Goal: Task Accomplishment & Management: Complete application form

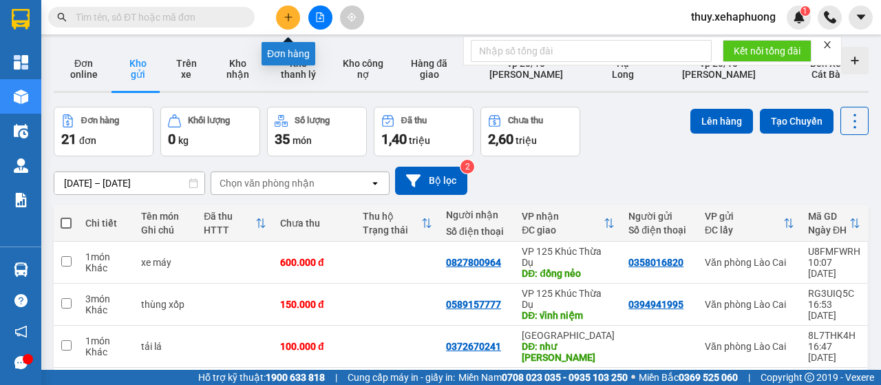
click at [286, 16] on icon "plus" at bounding box center [288, 17] width 10 height 10
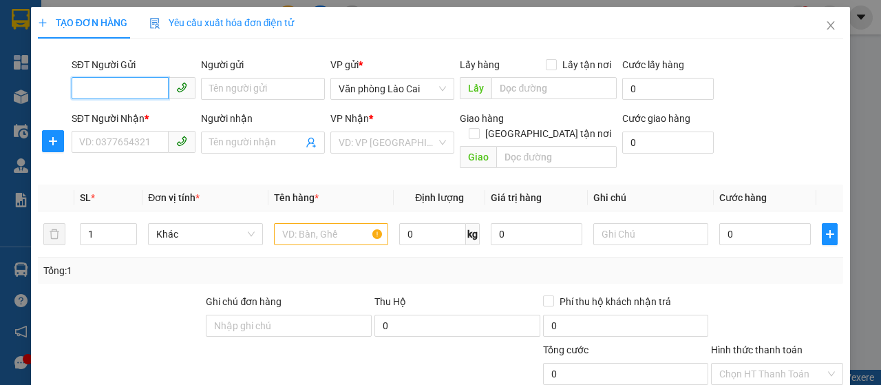
click at [126, 89] on input "SĐT Người Gửi" at bounding box center [120, 88] width 97 height 22
click at [138, 85] on input "SĐT Người Gửi" at bounding box center [120, 88] width 97 height 22
type input "0824585498"
click at [146, 114] on div "0824585498 - anh thái" at bounding box center [132, 116] width 106 height 15
type input "anh thái"
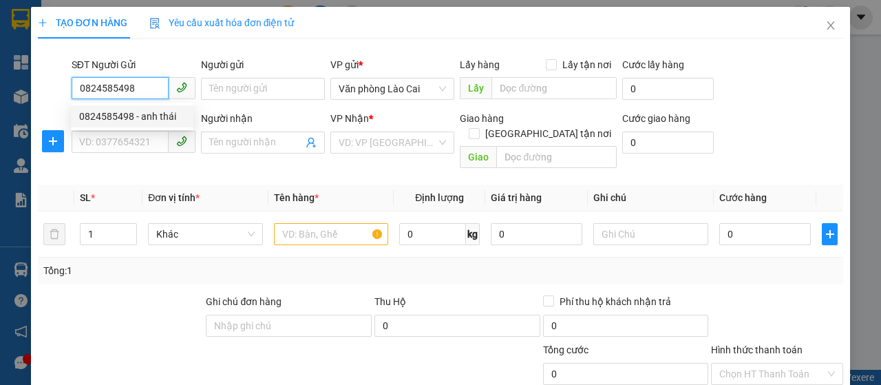
type input "0936960260"
type input "quán gỏi"
type input "1.250.000"
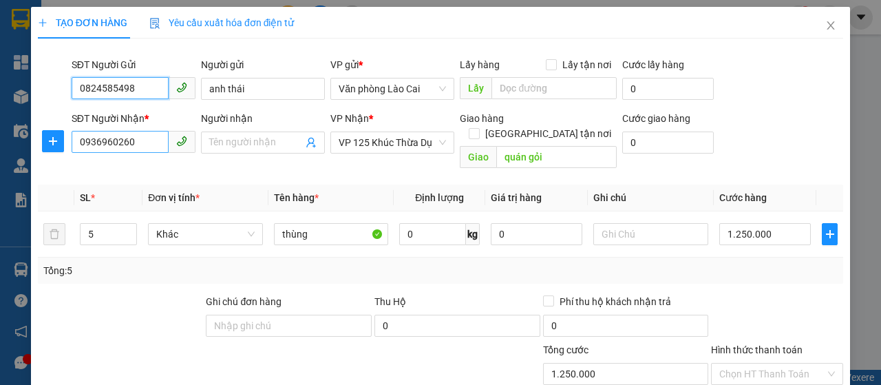
type input "0824585498"
click at [146, 143] on input "0936960260" at bounding box center [120, 142] width 97 height 22
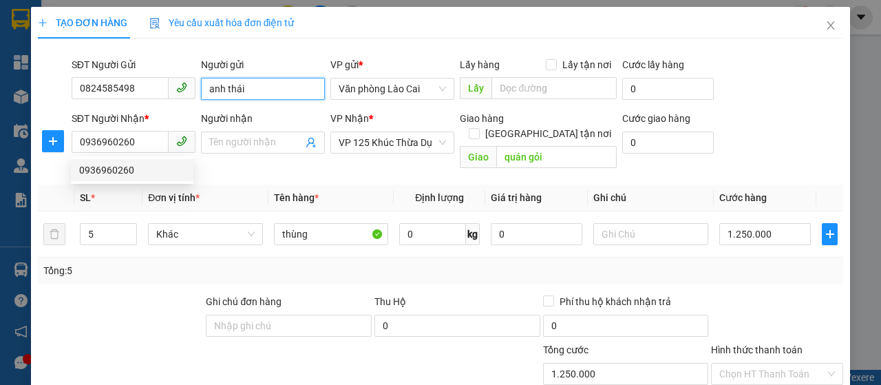
click at [266, 87] on input "anh thái" at bounding box center [263, 89] width 124 height 22
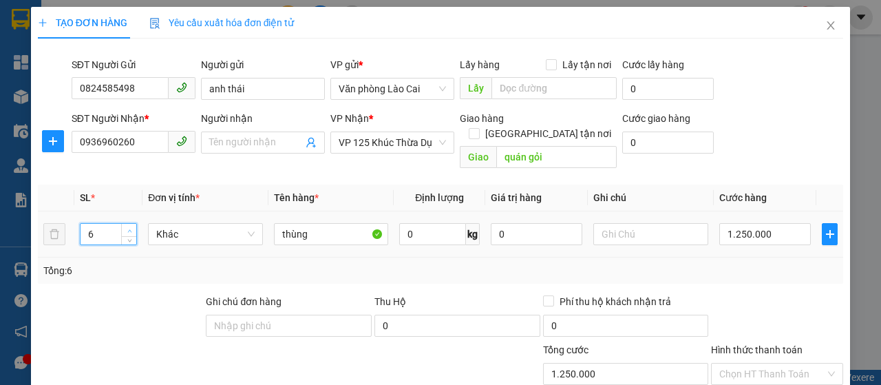
click at [127, 224] on span "Increase Value" at bounding box center [128, 230] width 15 height 12
type input "9"
click at [127, 224] on span "Increase Value" at bounding box center [128, 230] width 15 height 12
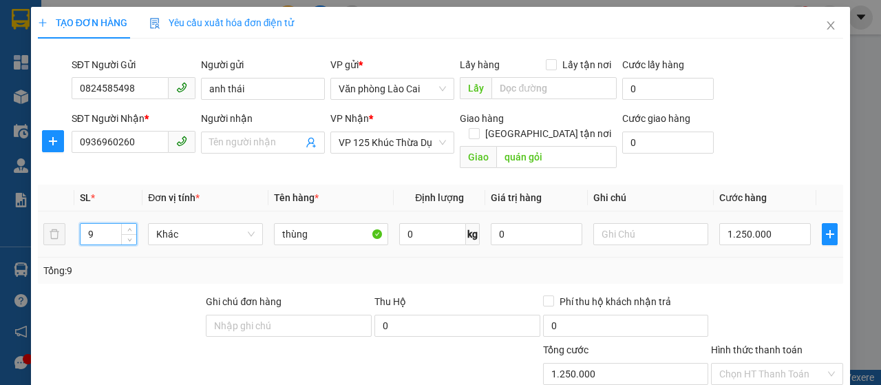
click at [117, 224] on input "9" at bounding box center [108, 234] width 56 height 21
type input "2"
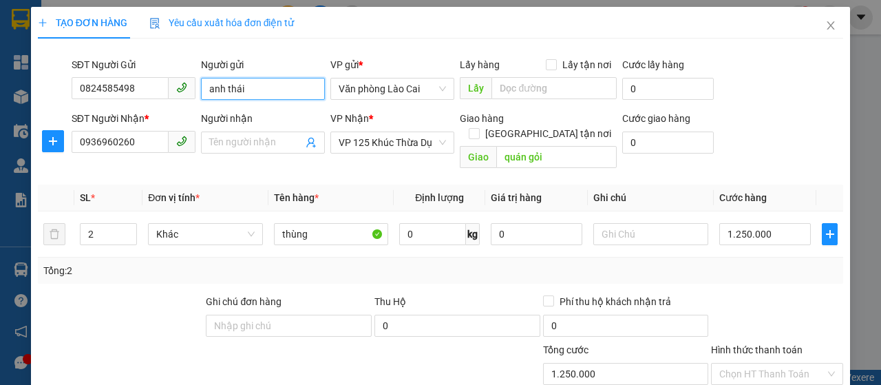
click at [264, 92] on input "anh thái" at bounding box center [263, 89] width 124 height 22
type input "anh thái giày"
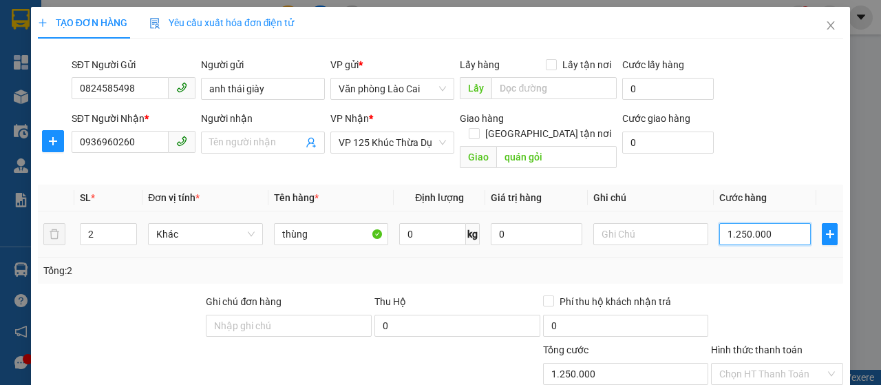
click at [786, 223] on input "1.250.000" at bounding box center [765, 234] width 92 height 22
type input "0"
click at [719, 223] on input "0" at bounding box center [765, 234] width 92 height 22
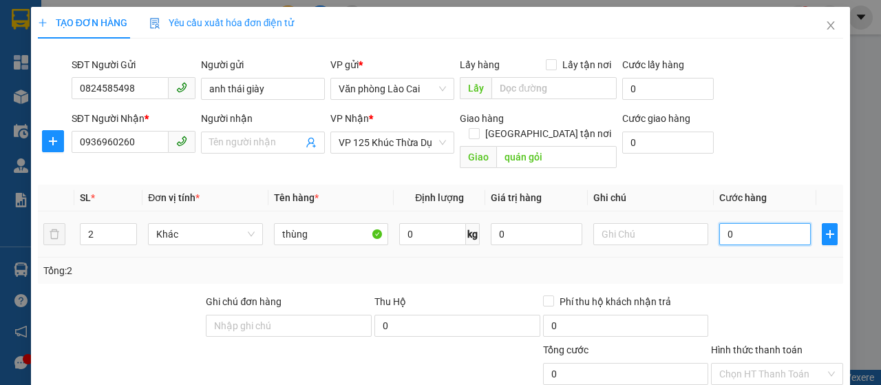
type input "50"
type input "500"
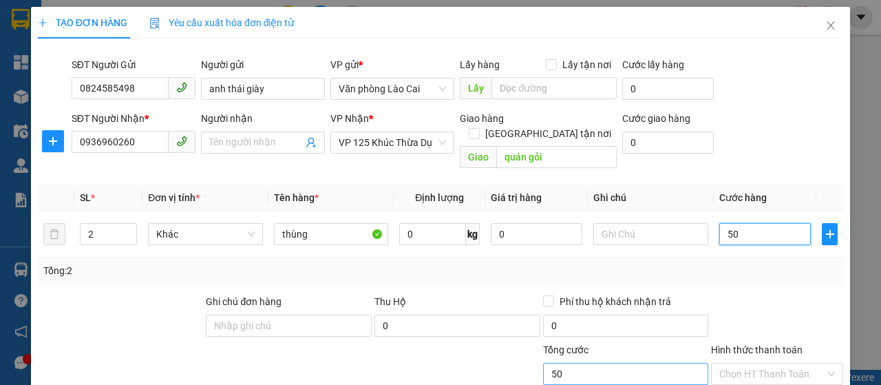
type input "500"
type input "5.000"
type input "50.000"
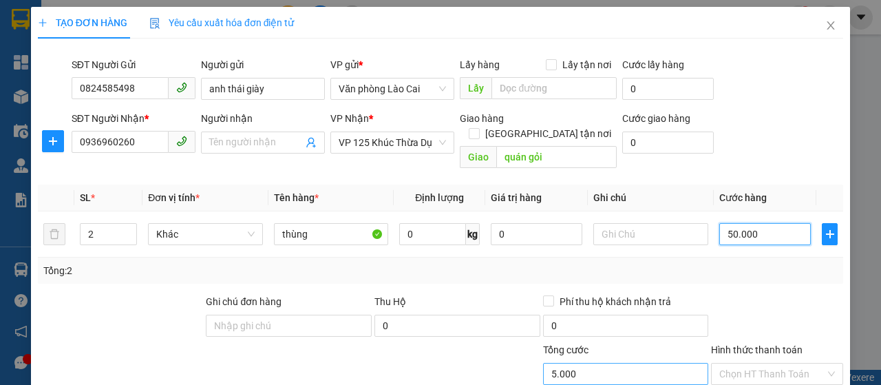
type input "50.000"
type input "500.000"
type input "5.000.000"
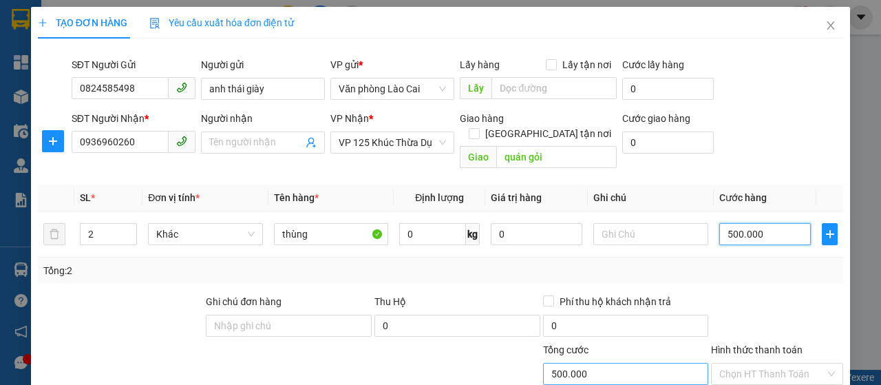
type input "5.000.000"
type input "500.000"
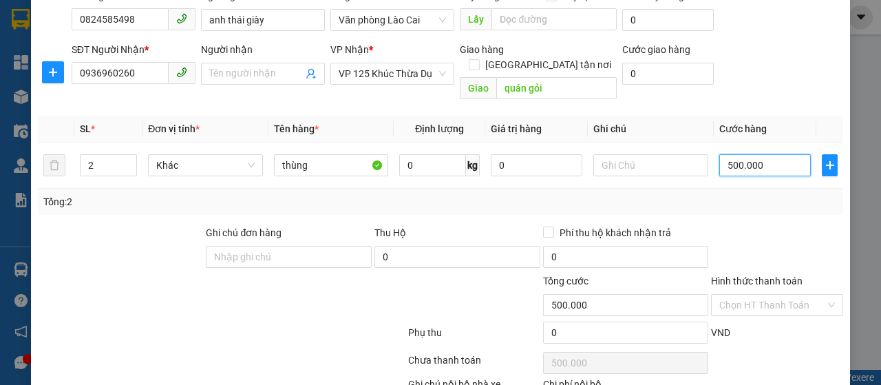
type input "500.000"
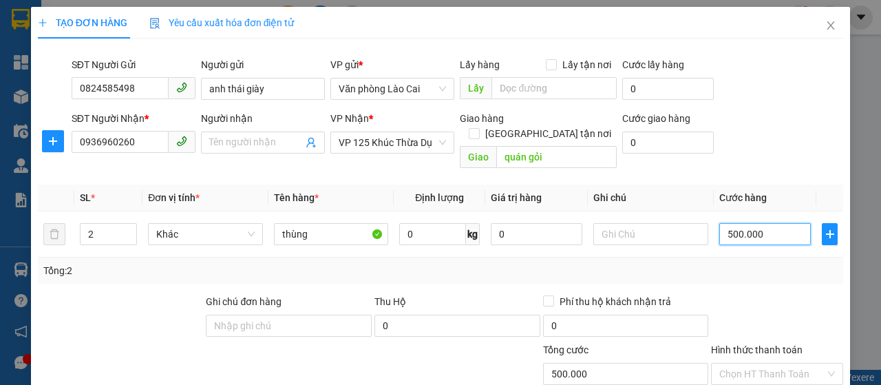
scroll to position [138, 0]
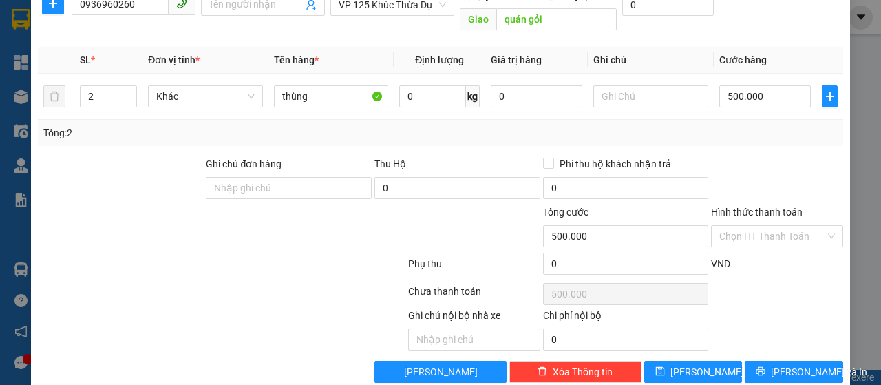
click at [780, 156] on div at bounding box center [776, 180] width 135 height 48
click at [793, 364] on span "[PERSON_NAME] và In" at bounding box center [819, 371] width 96 height 15
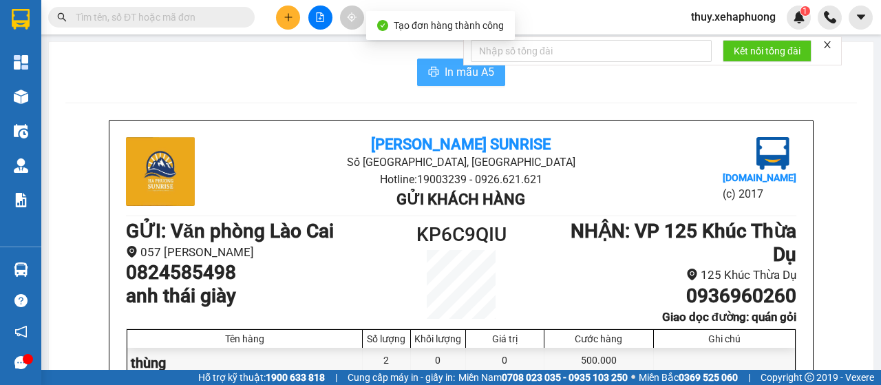
click at [444, 70] on span "In mẫu A5" at bounding box center [469, 71] width 50 height 17
